Goal: Navigation & Orientation: Find specific page/section

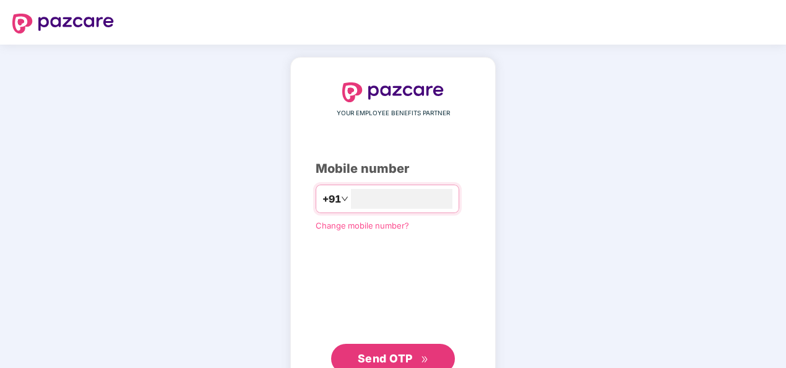
type input "**********"
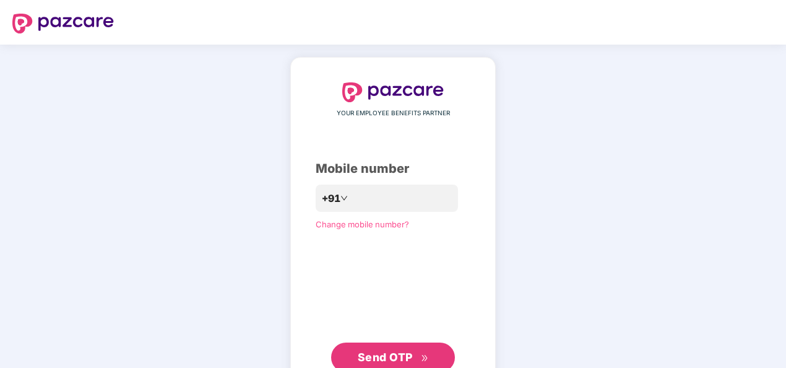
click at [389, 351] on span "Send OTP" at bounding box center [385, 356] width 55 height 13
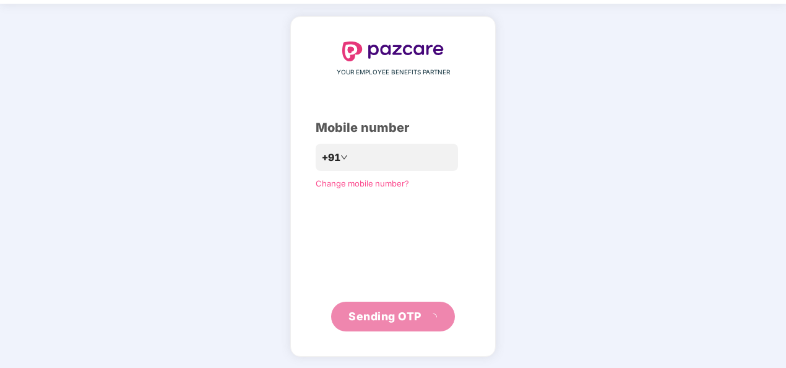
scroll to position [36, 0]
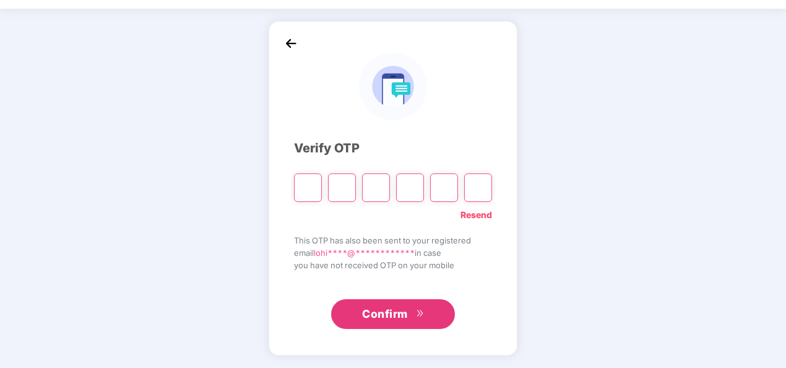
type input "*"
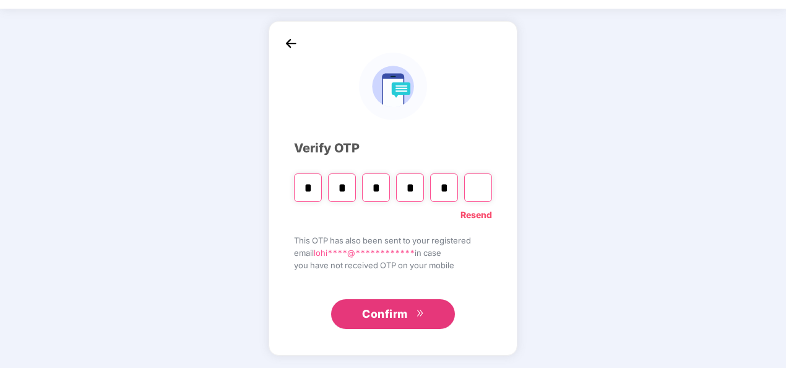
type input "*"
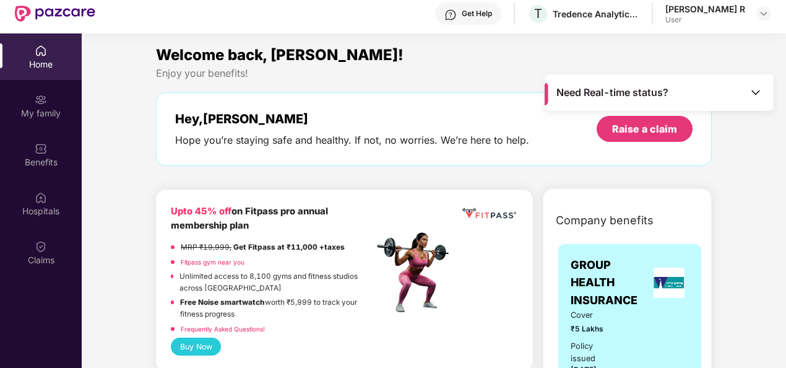
click at [492, 15] on div "Get Help" at bounding box center [477, 14] width 30 height 10
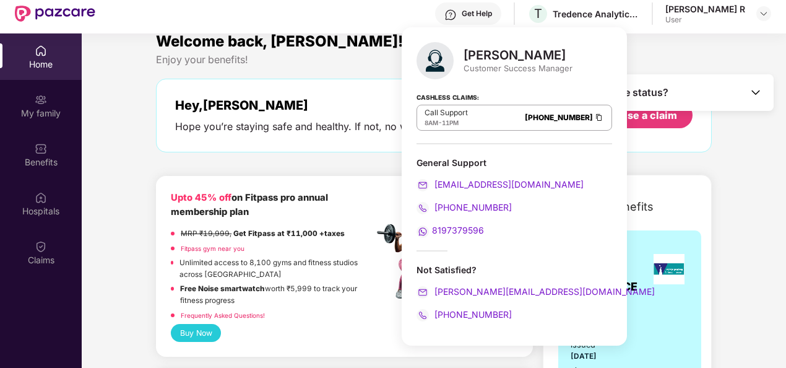
scroll to position [14, 0]
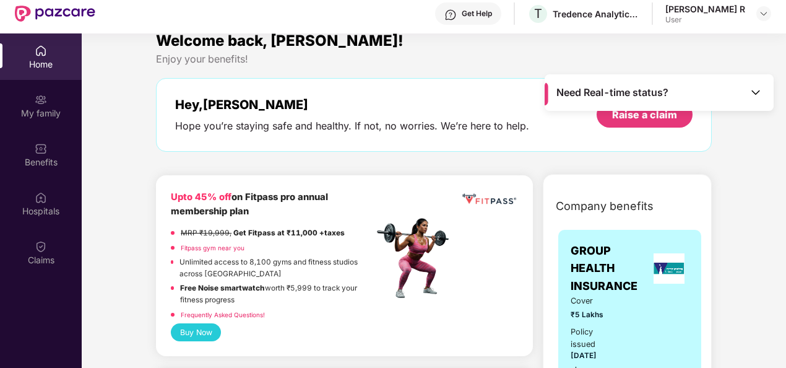
click at [354, 155] on div "Welcome back, [PERSON_NAME]! Enjoy your benefits! Hey, [PERSON_NAME] Hope you’r…" at bounding box center [434, 96] width 566 height 135
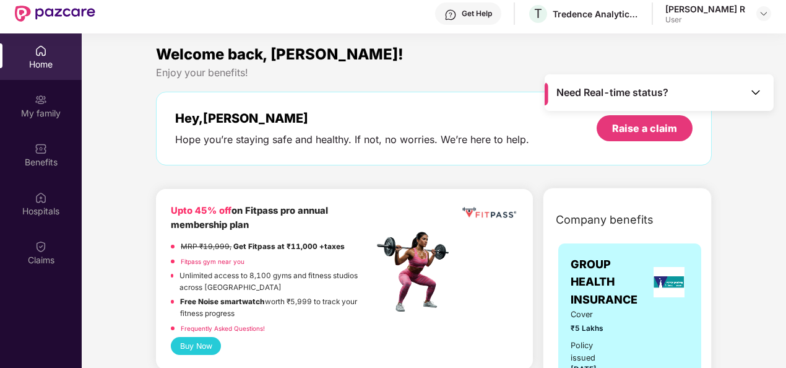
scroll to position [0, 0]
